Goal: Information Seeking & Learning: Understand process/instructions

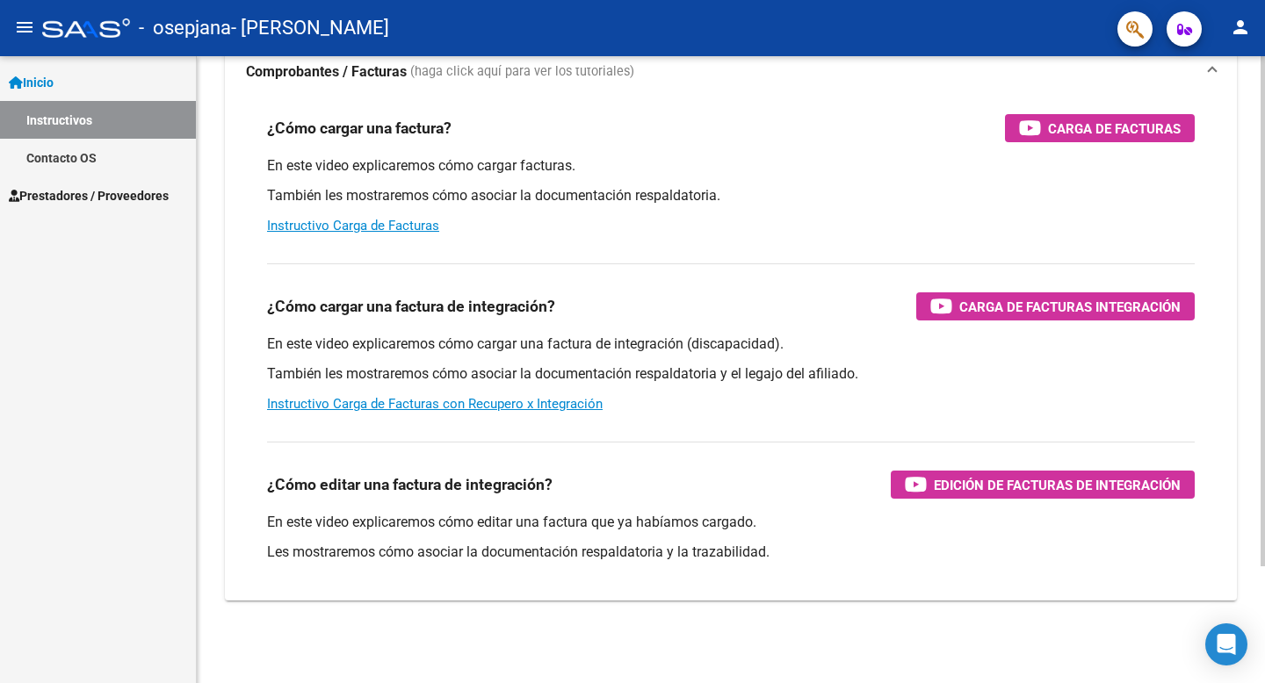
scroll to position [143, 0]
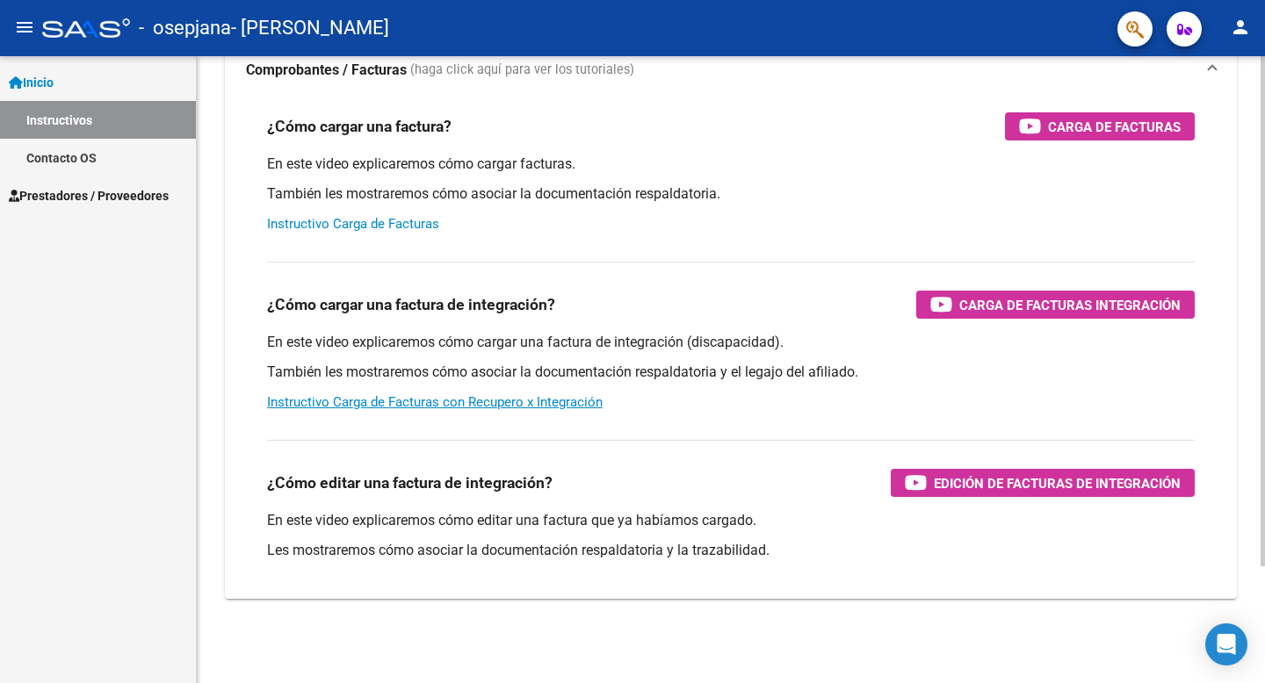
click at [354, 227] on link "Instructivo Carga de Facturas" at bounding box center [353, 224] width 172 height 16
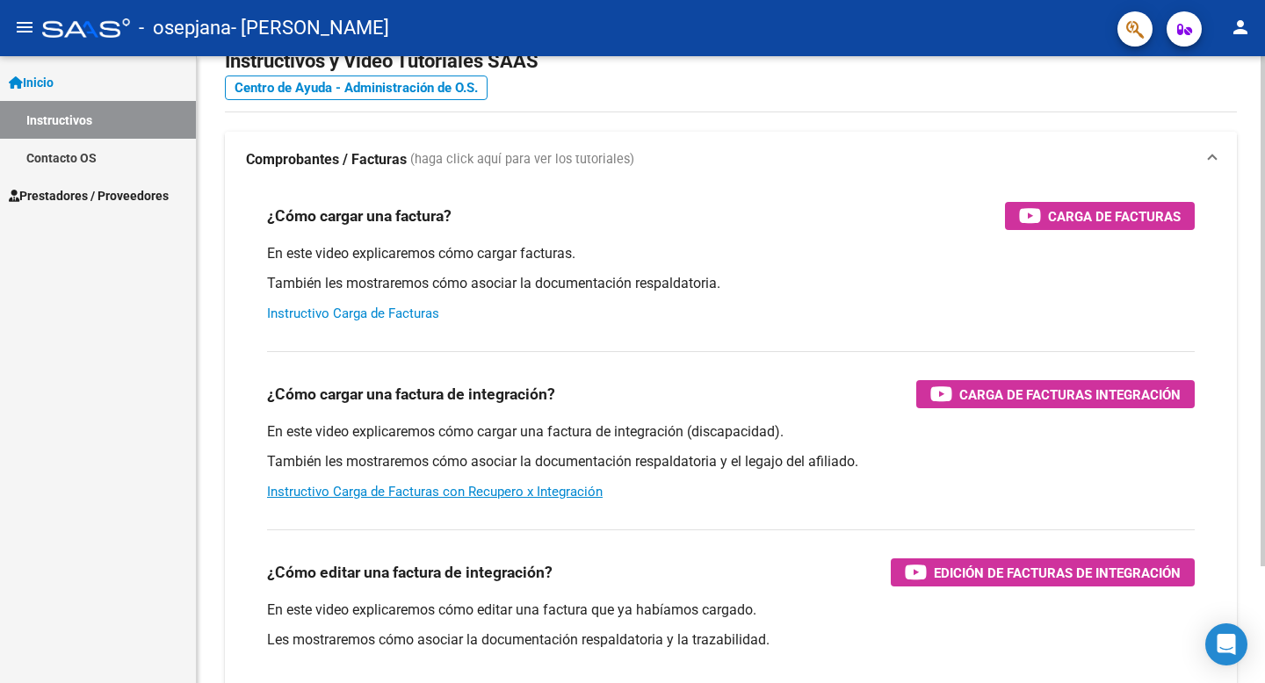
scroll to position [56, 0]
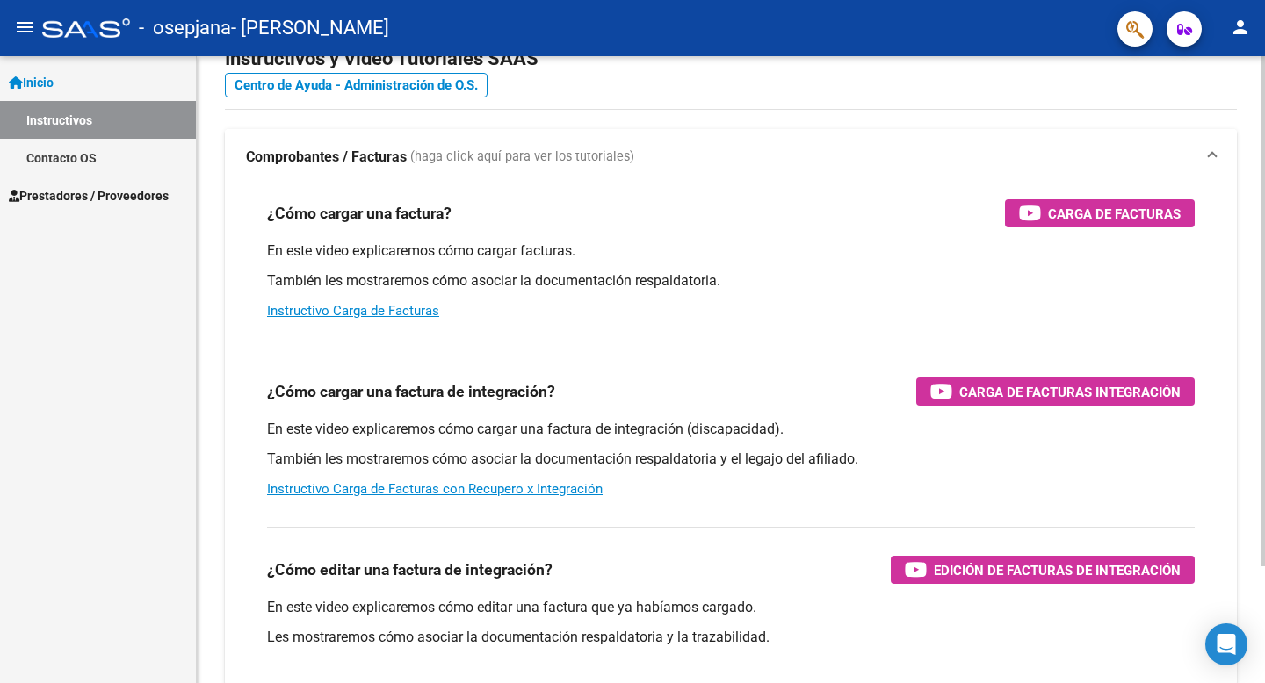
click at [338, 155] on strong "Comprobantes / Facturas" at bounding box center [326, 157] width 161 height 19
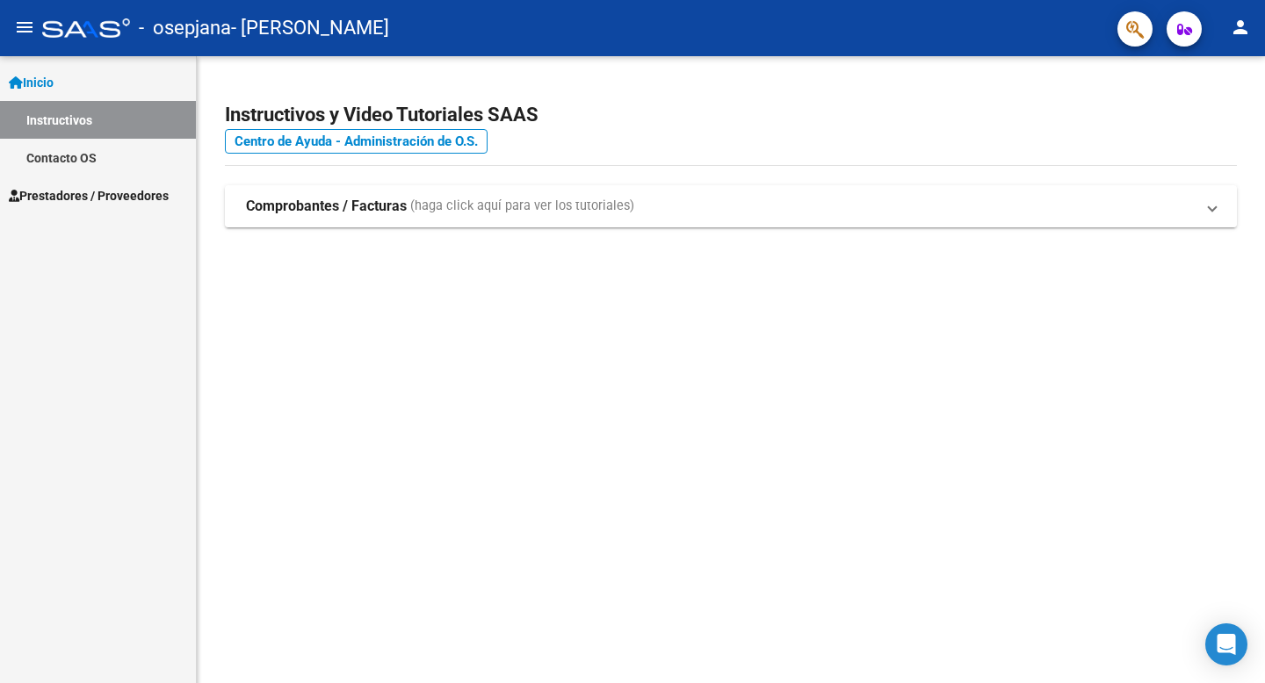
scroll to position [0, 0]
click at [315, 205] on strong "Comprobantes / Facturas" at bounding box center [326, 206] width 161 height 19
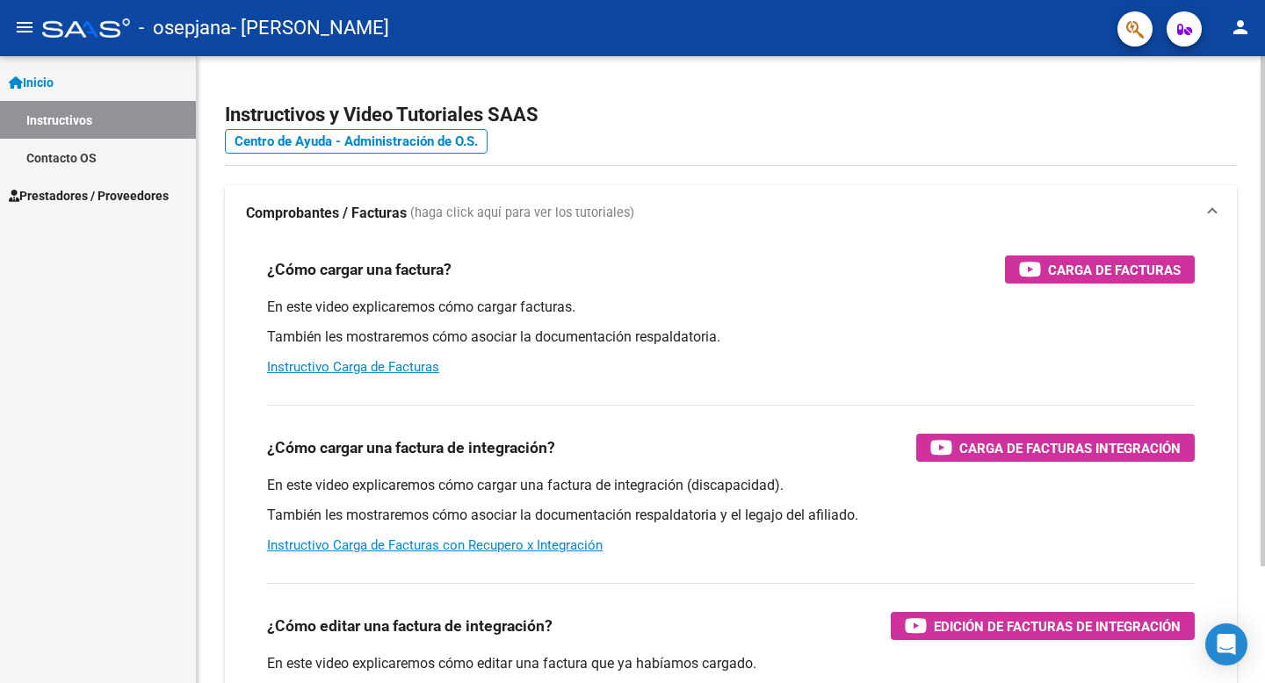
click at [463, 218] on span "(haga click aquí para ver los tutoriales)" at bounding box center [522, 213] width 224 height 19
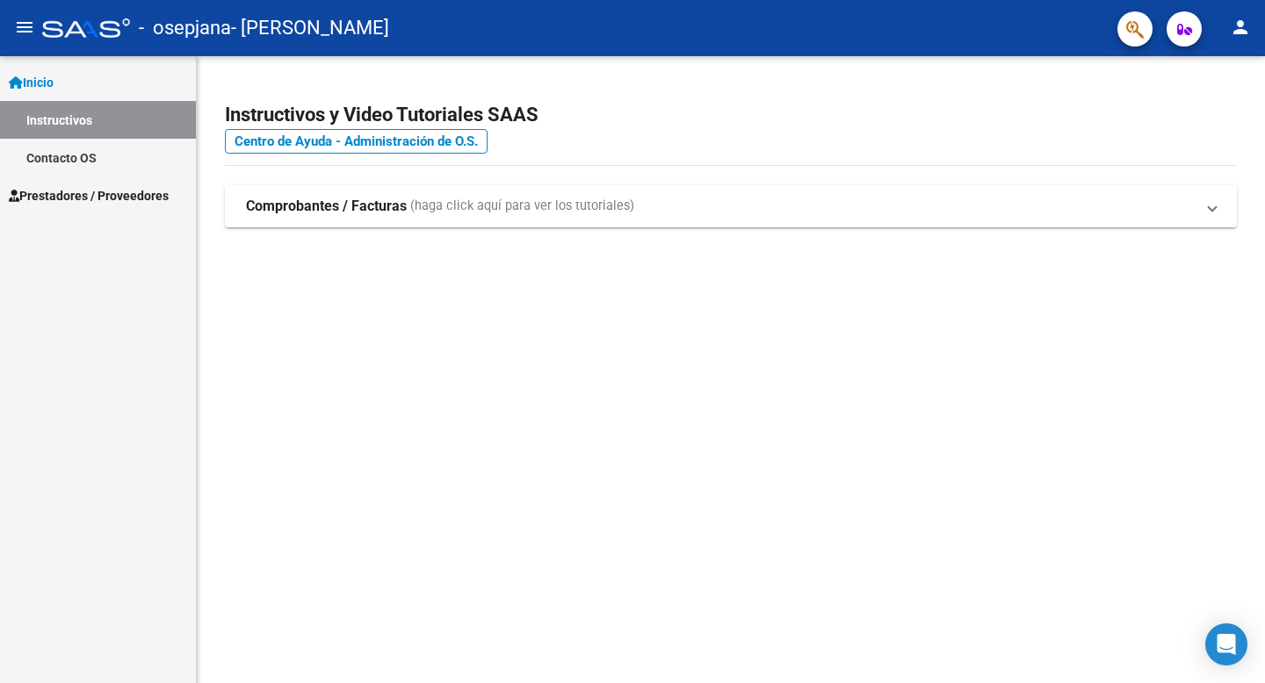
click at [460, 213] on span "(haga click aquí para ver los tutoriales)" at bounding box center [522, 206] width 224 height 19
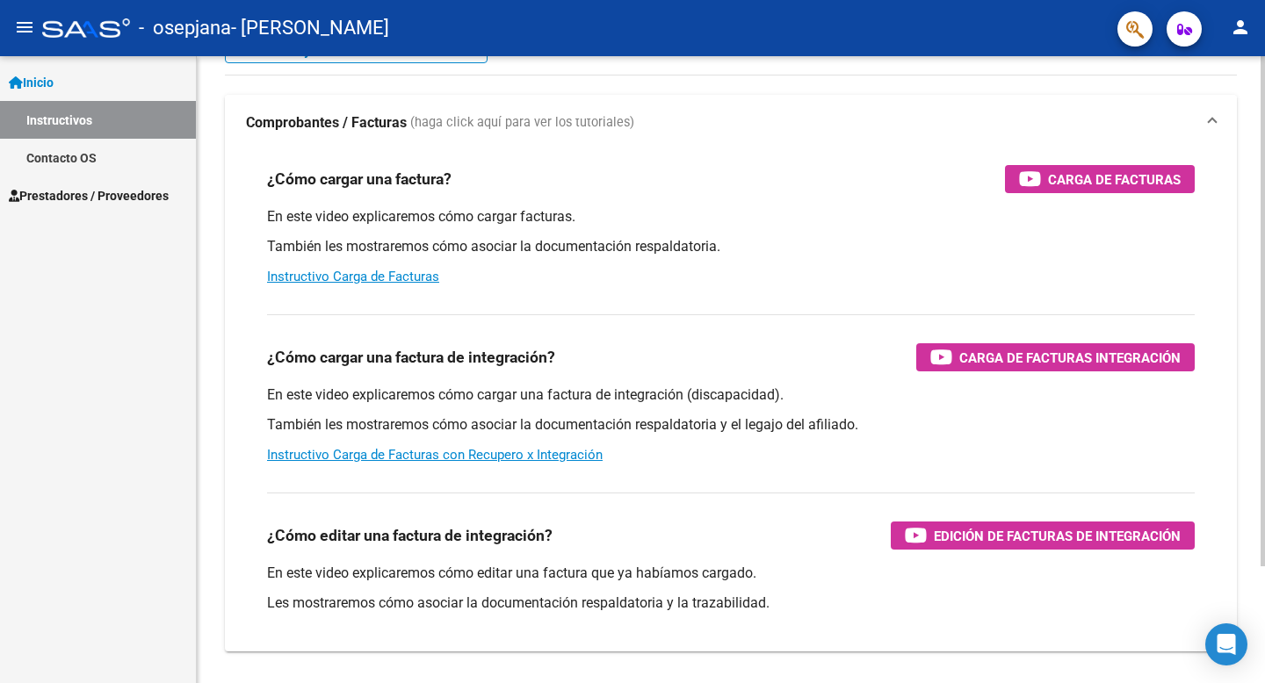
scroll to position [96, 0]
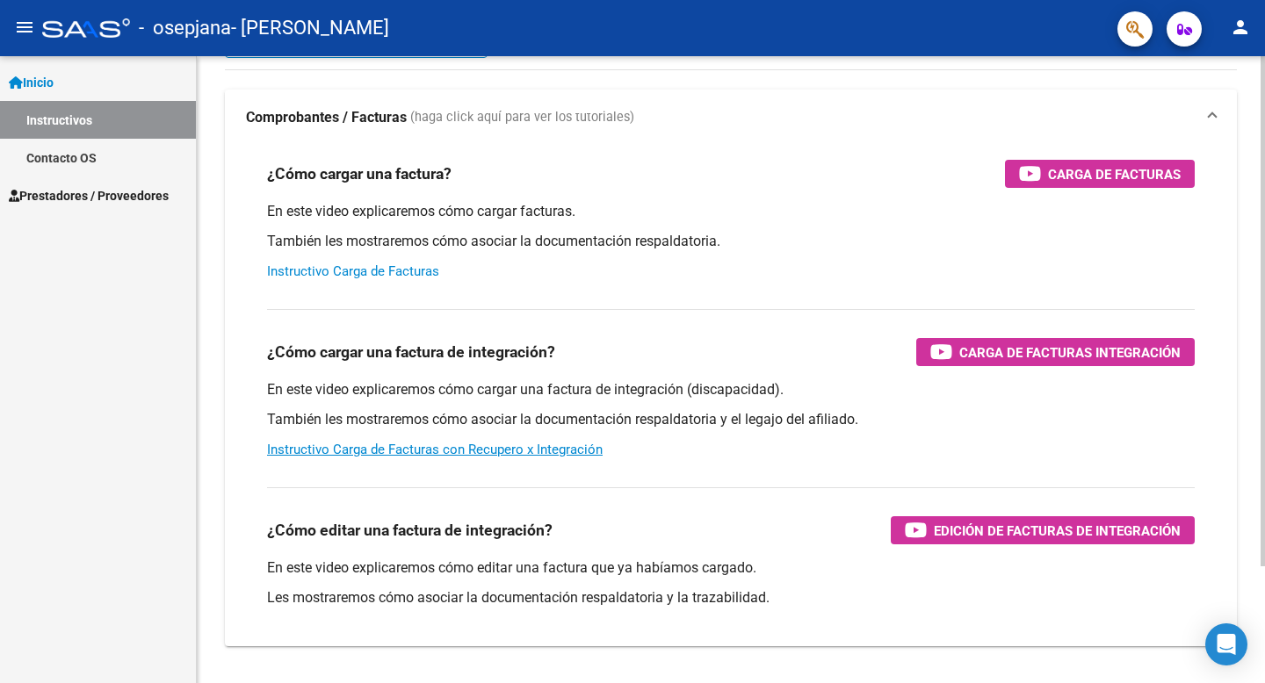
click at [310, 270] on link "Instructivo Carga de Facturas" at bounding box center [353, 271] width 172 height 16
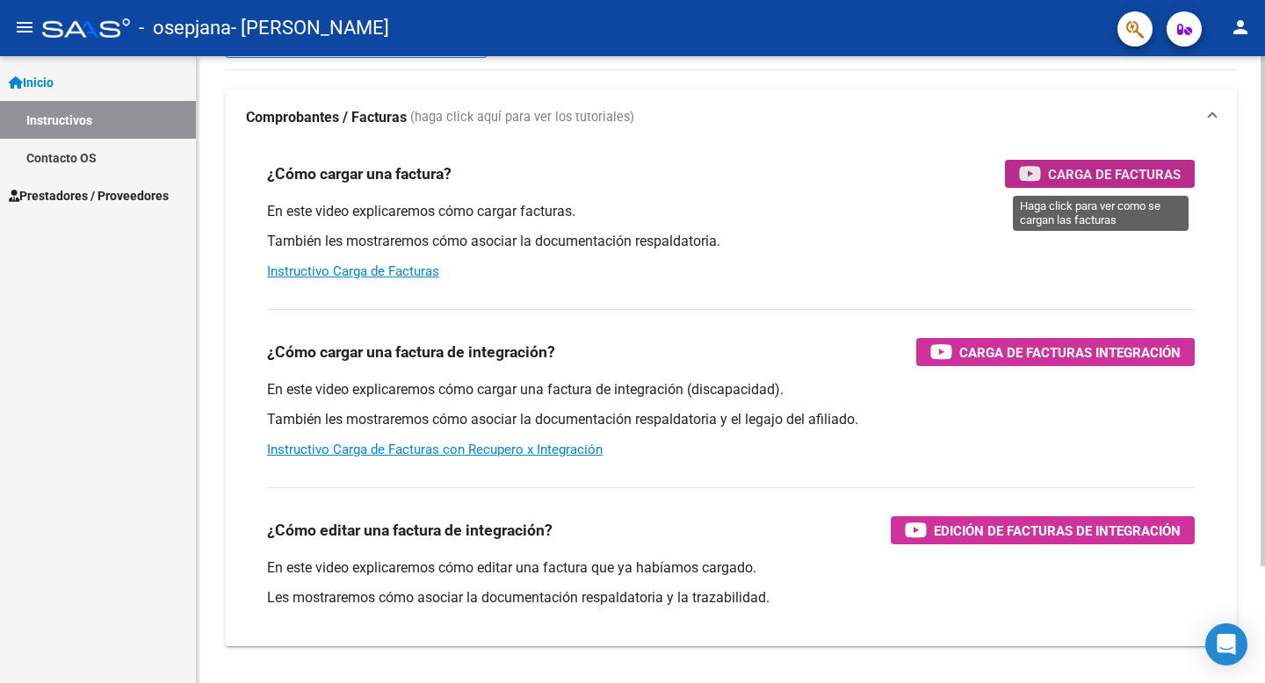
click at [1103, 175] on span "Carga de Facturas" at bounding box center [1114, 174] width 133 height 22
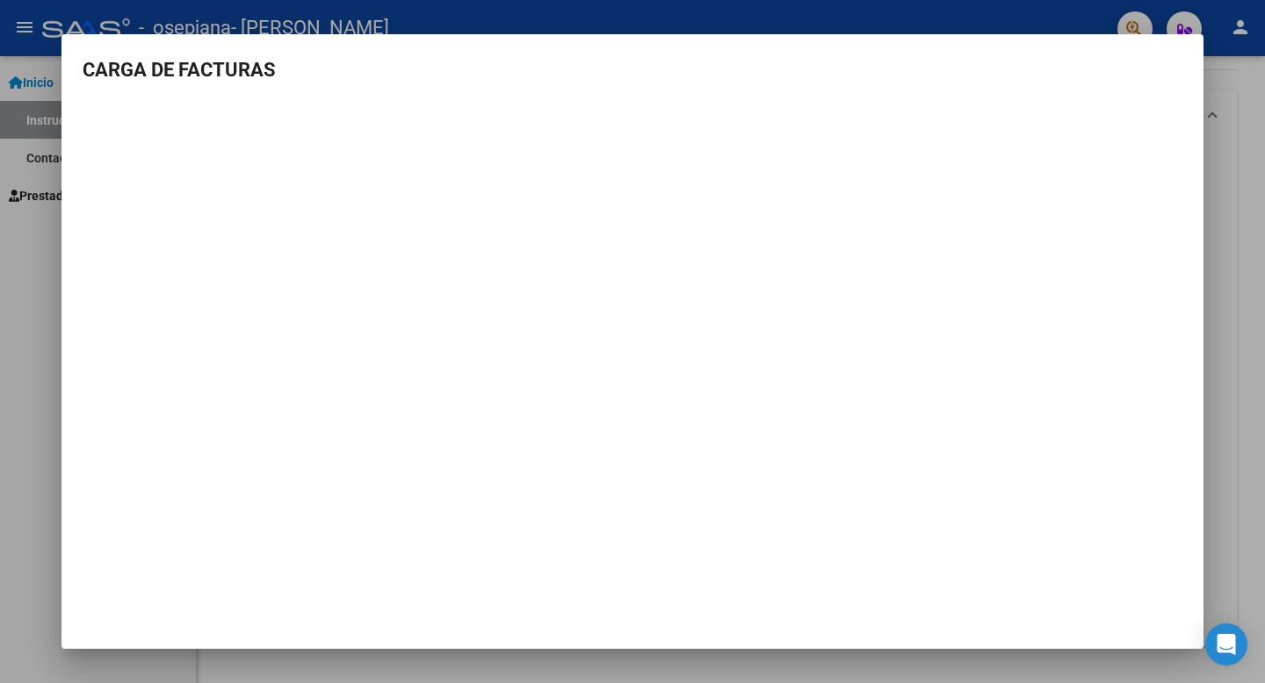
click at [1221, 162] on div at bounding box center [632, 341] width 1265 height 683
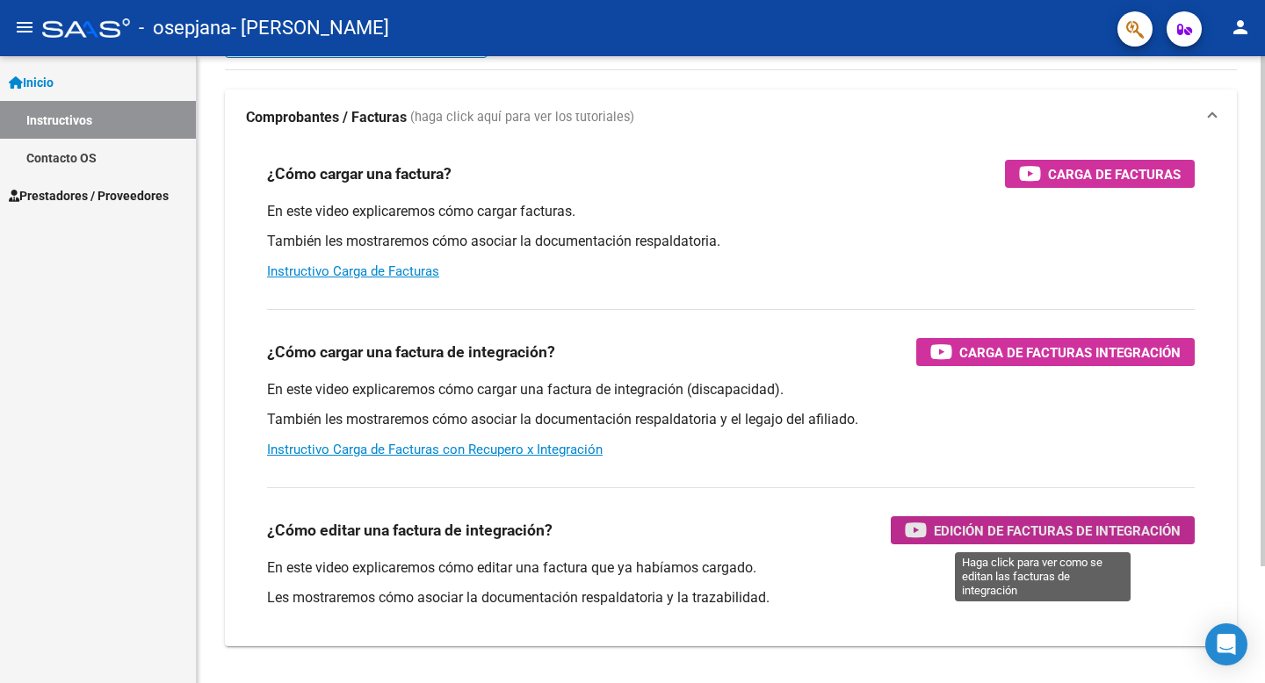
click at [985, 528] on span "Edición de Facturas de integración" at bounding box center [1057, 531] width 247 height 22
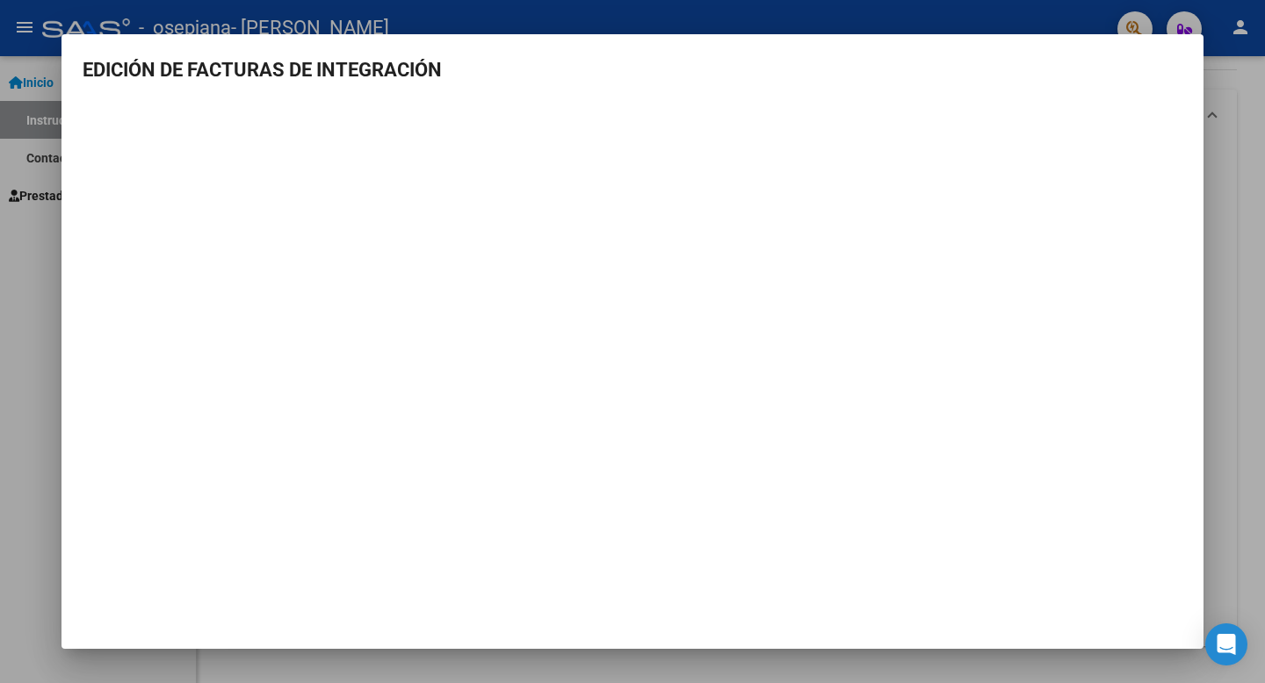
click at [1150, 81] on h3 "EDICIÓN DE FACTURAS DE INTEGRACIÓN" at bounding box center [633, 69] width 1100 height 29
click at [1222, 167] on div at bounding box center [632, 341] width 1265 height 683
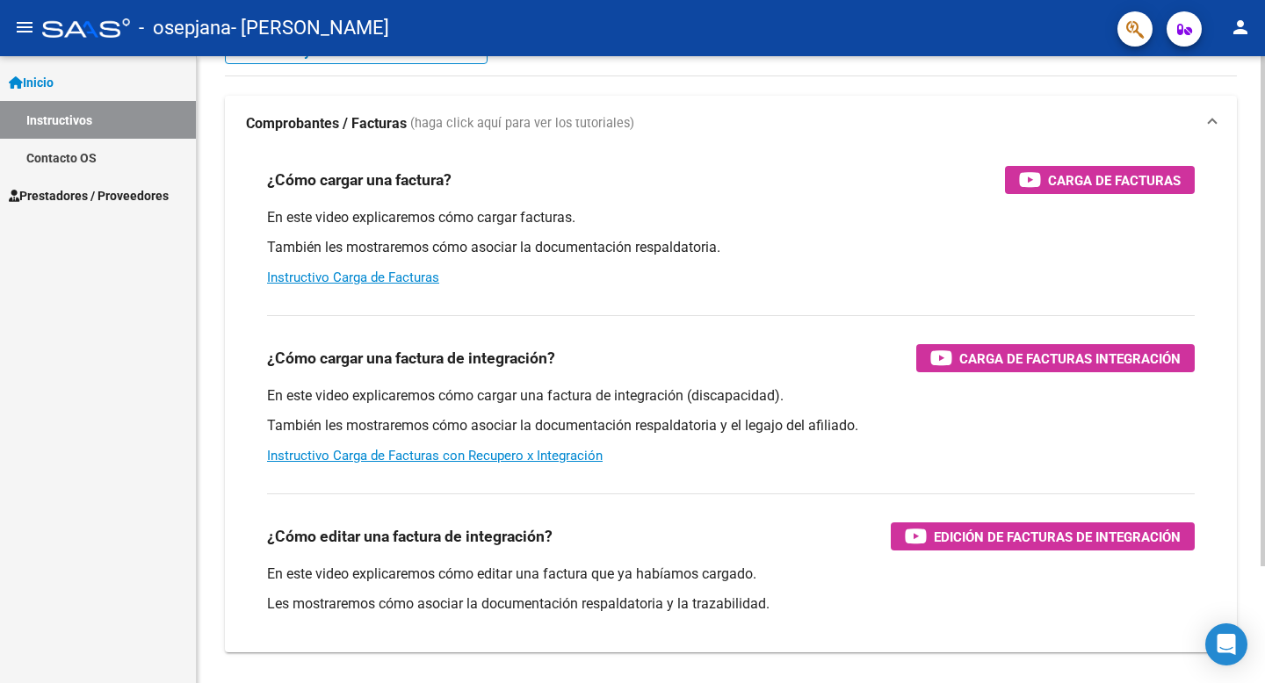
scroll to position [0, 0]
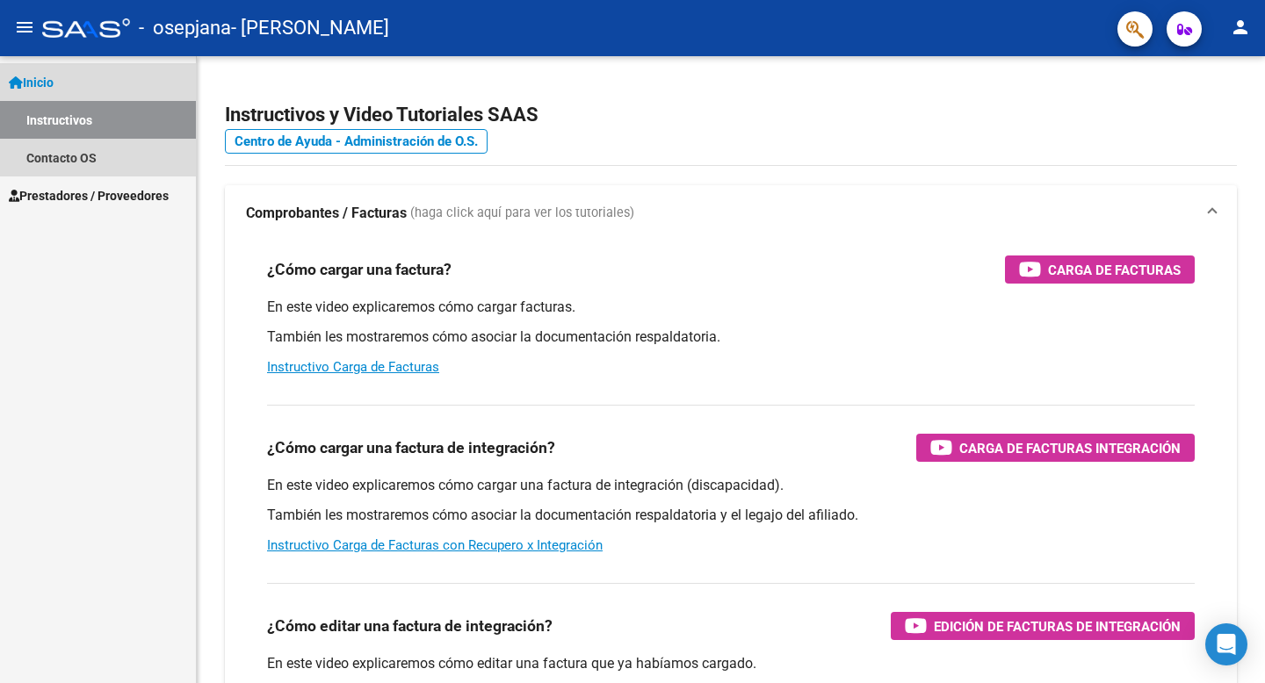
click at [135, 112] on link "Instructivos" at bounding box center [98, 120] width 196 height 38
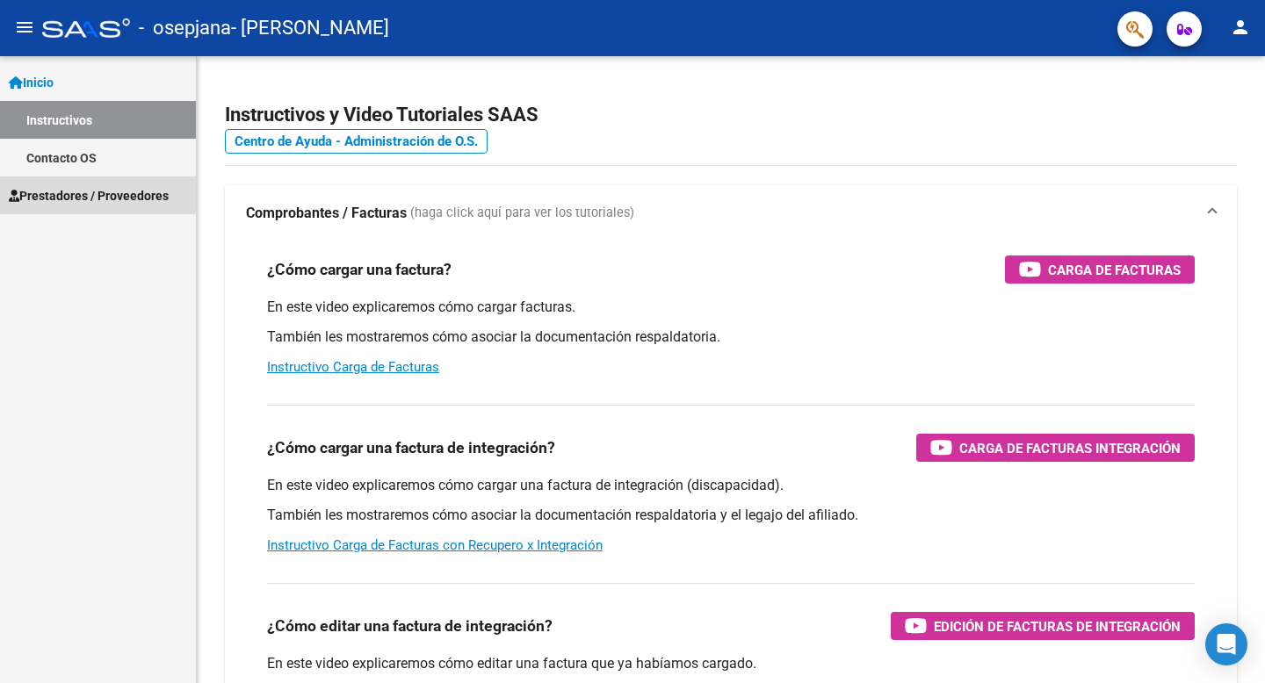
click at [65, 191] on span "Prestadores / Proveedores" at bounding box center [89, 195] width 160 height 19
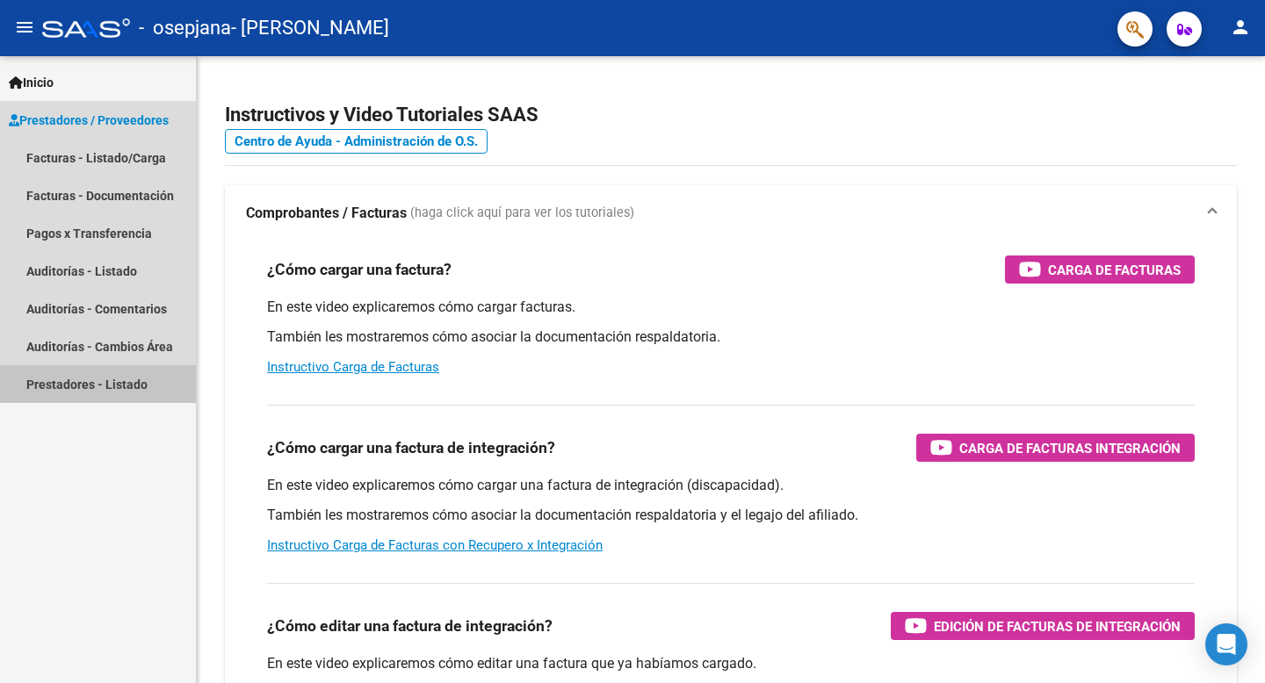
click at [109, 386] on link "Prestadores - Listado" at bounding box center [98, 384] width 196 height 38
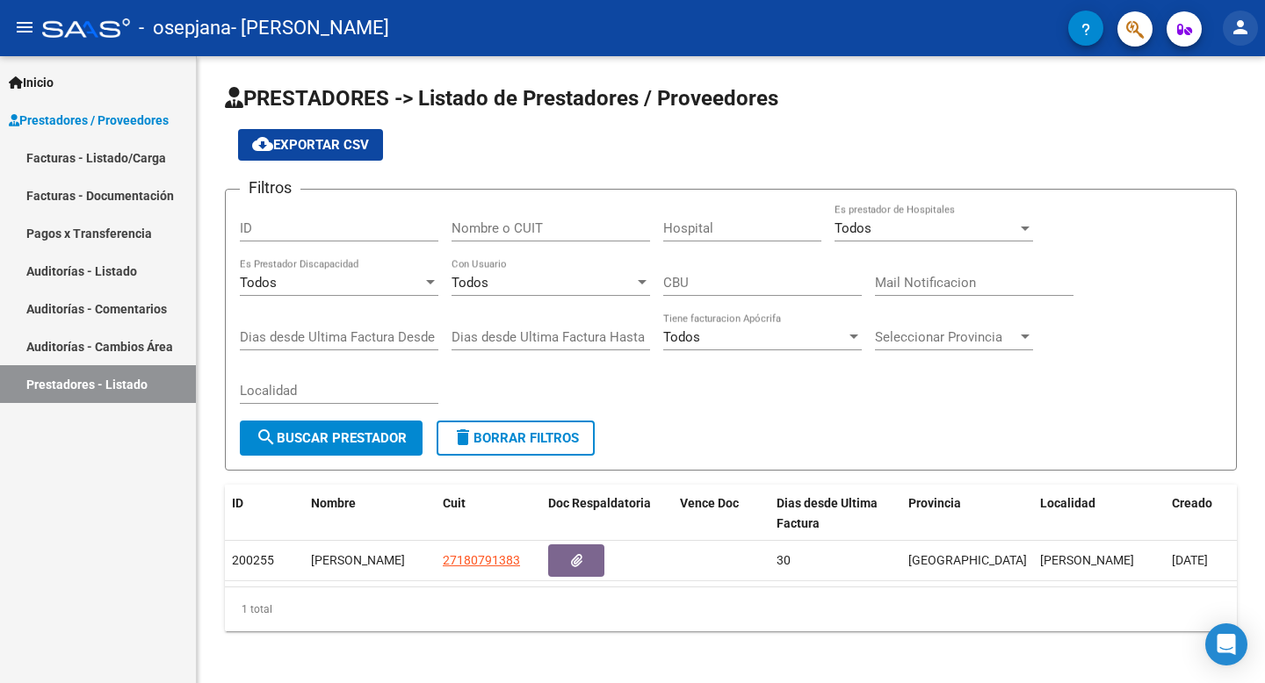
click at [1240, 25] on mat-icon "person" at bounding box center [1240, 27] width 21 height 21
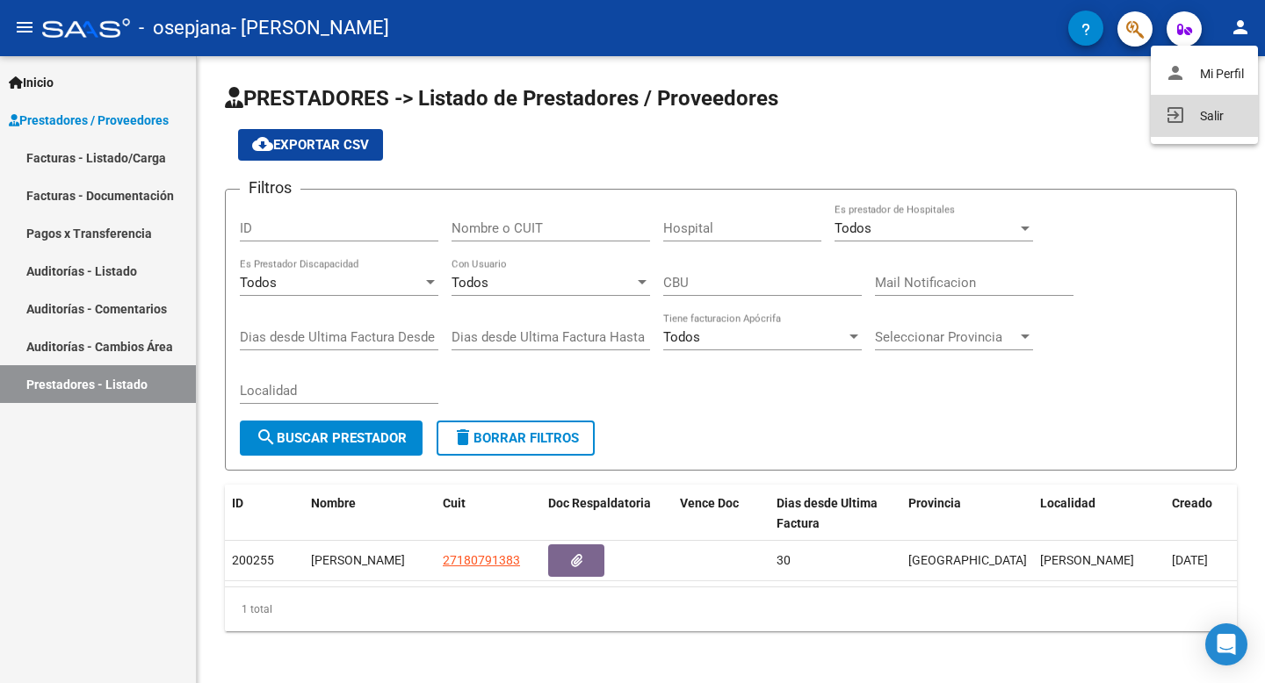
click at [1206, 113] on button "exit_to_app Salir" at bounding box center [1203, 116] width 107 height 42
